Goal: Information Seeking & Learning: Compare options

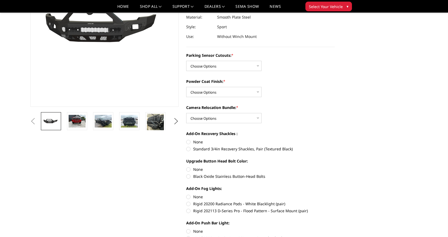
scroll to position [108, 0]
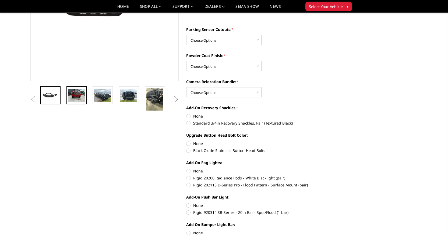
click at [80, 100] on img at bounding box center [76, 95] width 17 height 13
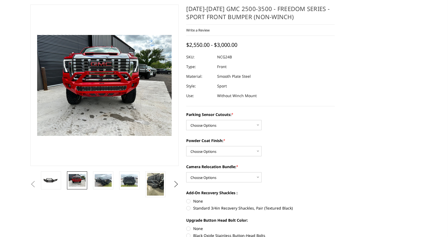
scroll to position [62, 0]
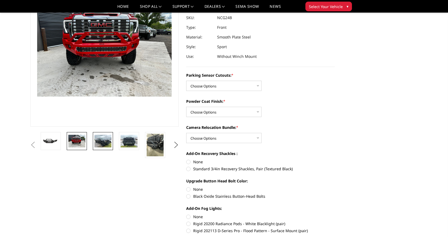
click at [103, 141] on img at bounding box center [103, 141] width 17 height 13
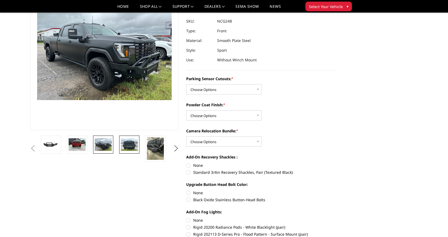
scroll to position [35, 0]
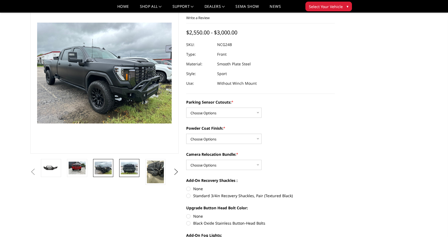
click at [132, 170] on img at bounding box center [129, 168] width 17 height 13
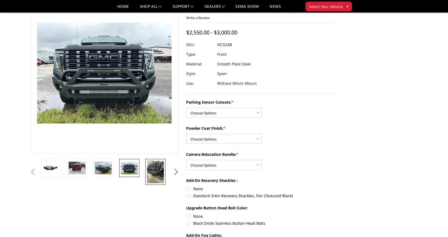
click at [155, 171] on img at bounding box center [155, 172] width 17 height 23
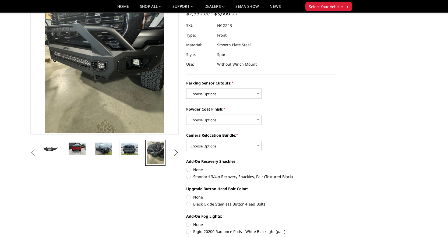
scroll to position [60, 0]
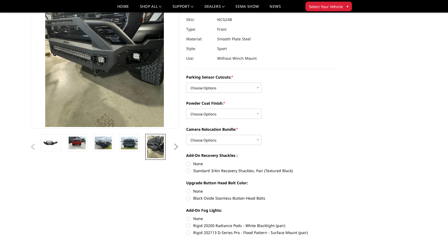
click at [176, 148] on button "Next" at bounding box center [176, 147] width 8 height 8
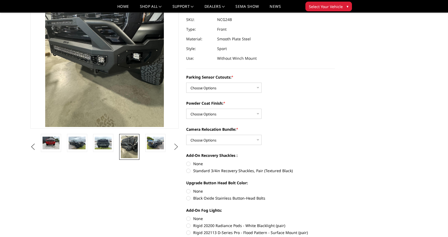
click at [176, 148] on button "Next" at bounding box center [176, 147] width 8 height 8
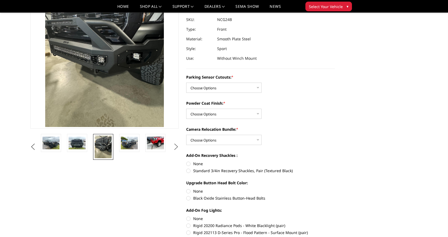
click at [176, 148] on button "Next" at bounding box center [176, 147] width 8 height 8
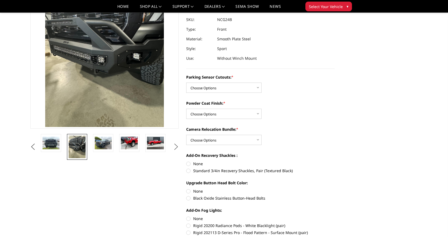
click at [176, 148] on button "Next" at bounding box center [176, 147] width 8 height 8
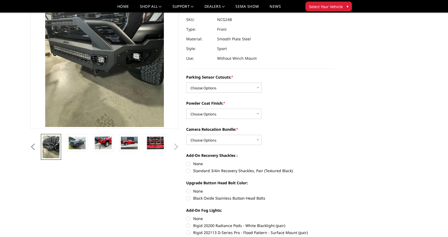
click at [176, 148] on button "Next" at bounding box center [176, 147] width 8 height 8
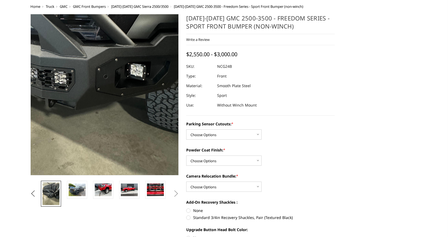
scroll to position [0, 0]
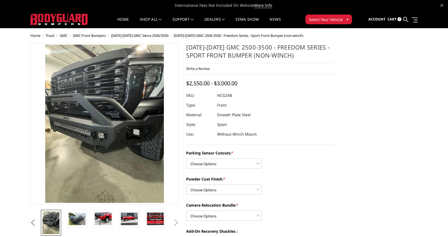
click at [152, 37] on span "[DATE]-[DATE] GMC Sierra 2500/3500" at bounding box center [139, 35] width 57 height 5
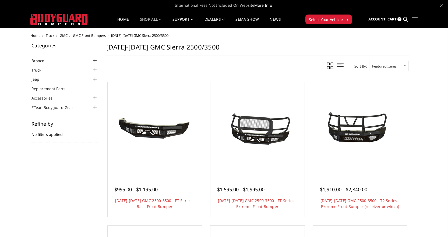
click at [44, 60] on link "Bronco" at bounding box center [41, 61] width 19 height 6
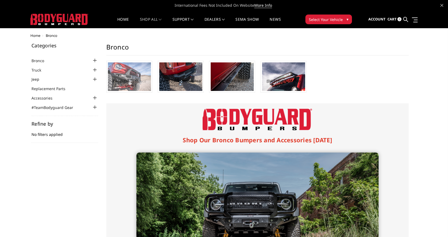
click at [141, 72] on img at bounding box center [129, 76] width 43 height 29
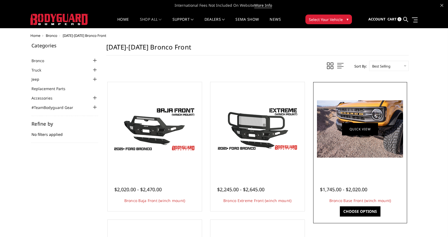
click at [363, 130] on link "Quick view" at bounding box center [360, 129] width 36 height 13
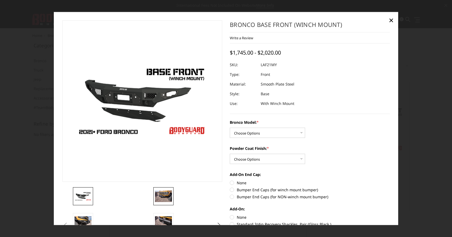
click at [165, 198] on img at bounding box center [163, 196] width 17 height 11
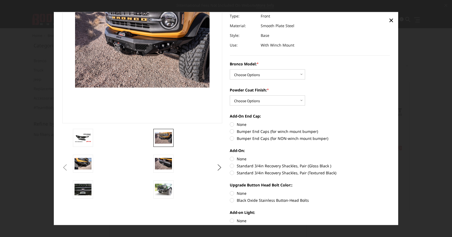
scroll to position [81, 0]
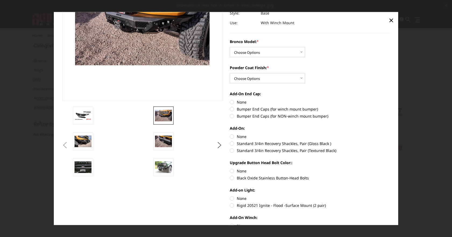
click at [69, 137] on ul "Previous Next" at bounding box center [142, 146] width 163 height 78
click at [78, 140] on img at bounding box center [83, 141] width 17 height 11
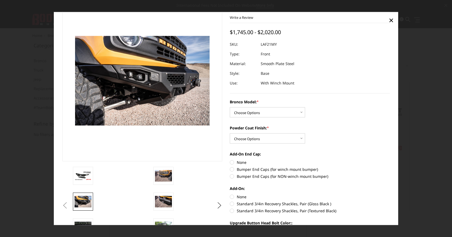
scroll to position [54, 0]
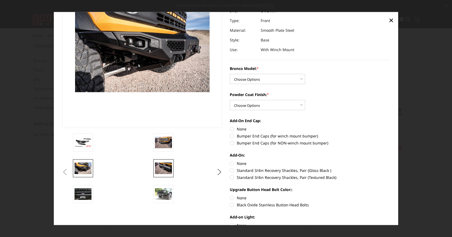
click at [159, 165] on img at bounding box center [163, 168] width 17 height 11
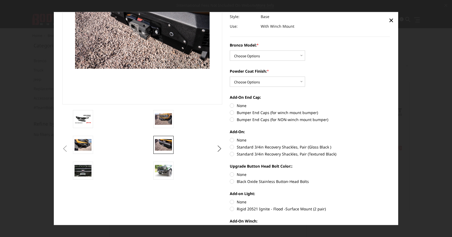
scroll to position [81, 0]
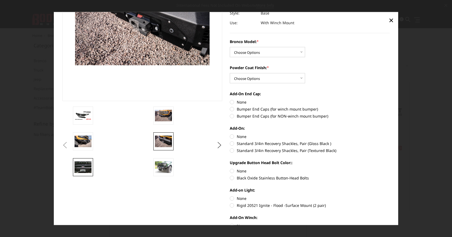
click at [85, 161] on link at bounding box center [83, 167] width 20 height 18
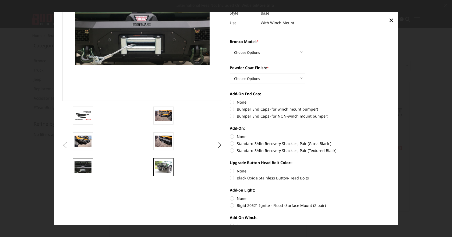
click at [159, 168] on img at bounding box center [163, 167] width 17 height 11
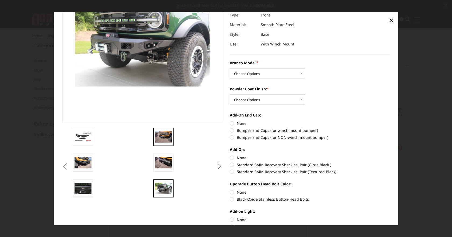
scroll to position [27, 0]
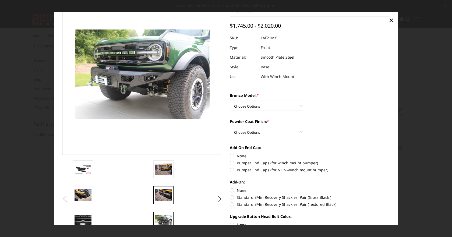
click at [159, 194] on img at bounding box center [163, 195] width 17 height 11
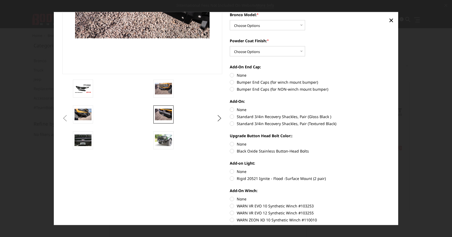
scroll to position [161, 0]
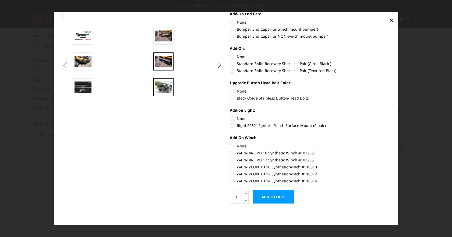
click at [156, 93] on link at bounding box center [164, 87] width 20 height 18
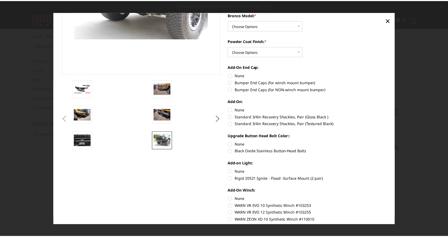
scroll to position [26, 0]
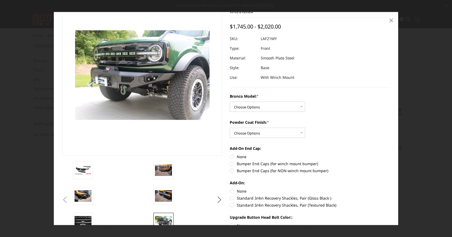
click at [392, 21] on span "×" at bounding box center [391, 20] width 5 height 12
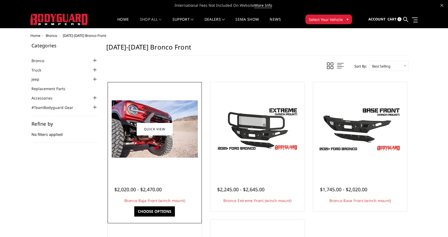
click at [150, 142] on img at bounding box center [155, 128] width 86 height 57
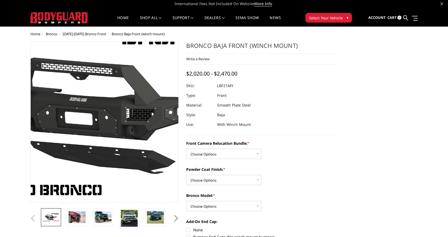
scroll to position [54, 0]
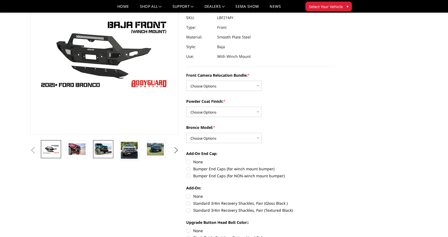
click at [97, 149] on img at bounding box center [103, 149] width 17 height 11
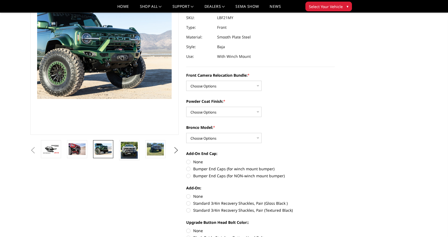
scroll to position [47, 0]
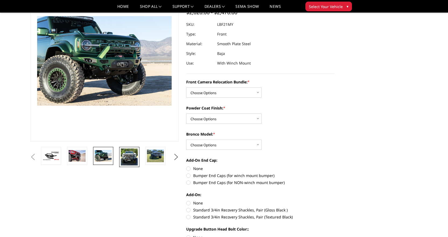
click at [131, 162] on img at bounding box center [129, 157] width 17 height 17
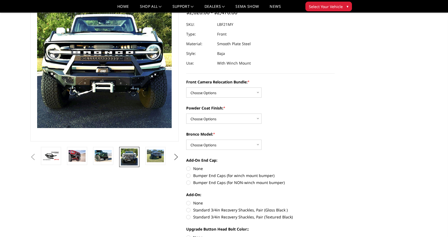
scroll to position [25, 0]
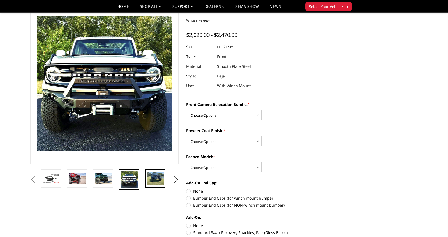
click at [158, 177] on img at bounding box center [155, 178] width 17 height 13
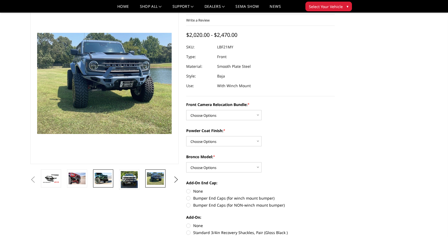
click at [97, 177] on img at bounding box center [103, 178] width 17 height 11
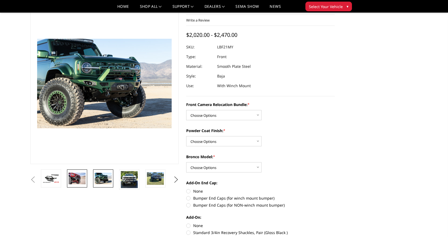
click at [72, 178] on img at bounding box center [77, 178] width 17 height 11
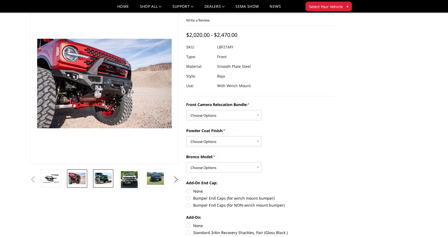
click at [96, 181] on img at bounding box center [103, 178] width 17 height 11
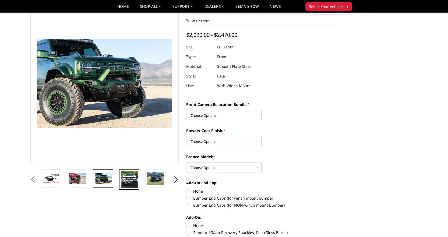
click at [131, 179] on img at bounding box center [129, 179] width 17 height 17
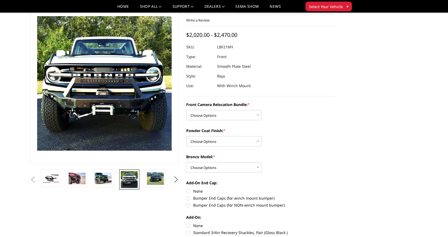
click at [37, 179] on button "Previous" at bounding box center [33, 180] width 8 height 8
click at [37, 182] on button "Previous" at bounding box center [33, 180] width 8 height 8
click at [54, 180] on img at bounding box center [51, 178] width 17 height 9
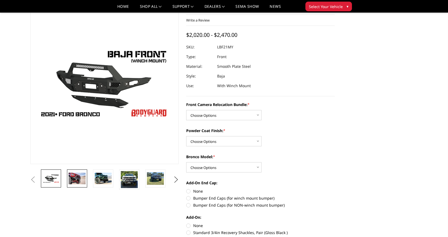
click at [80, 182] on img at bounding box center [77, 178] width 17 height 11
